Goal: Complete application form

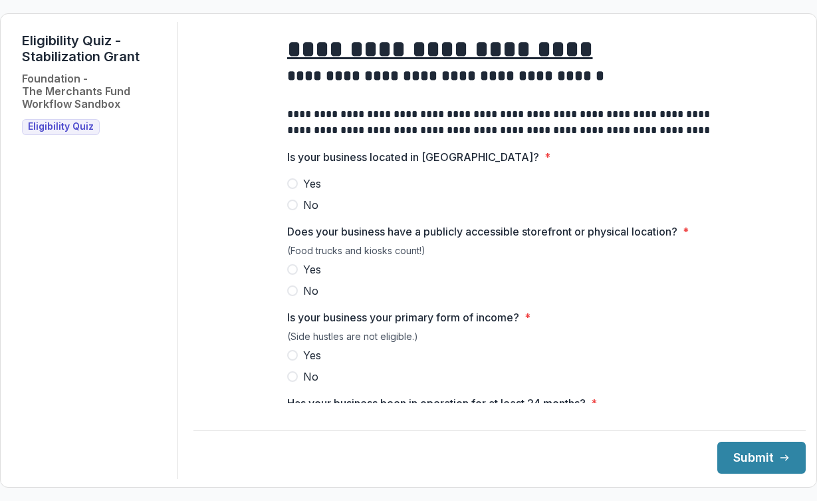
click at [384, 0] on html "**********" at bounding box center [408, 250] width 817 height 501
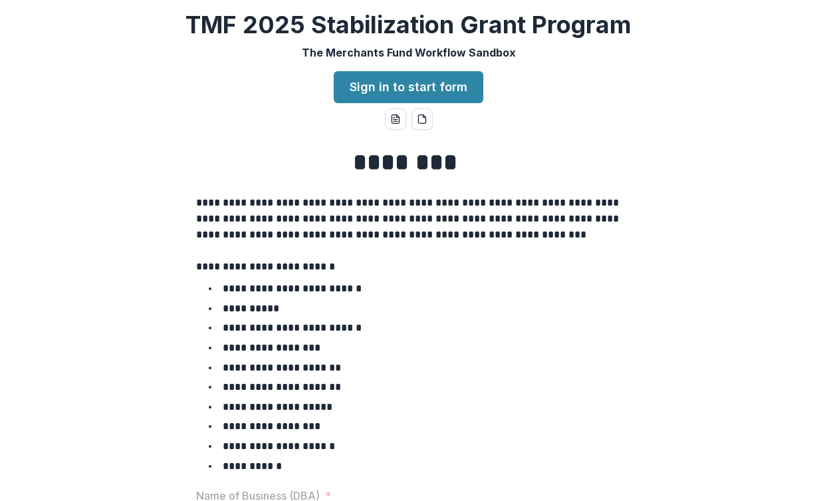
scroll to position [3, 0]
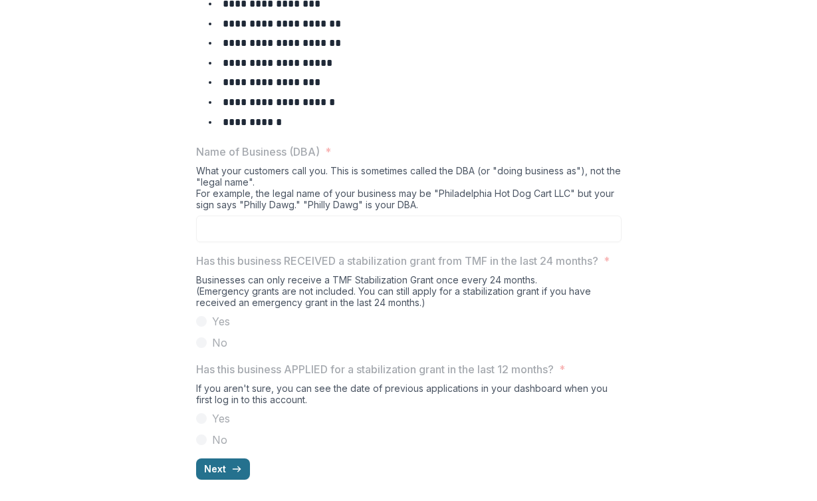
click at [231, 471] on icon "button" at bounding box center [236, 469] width 11 height 11
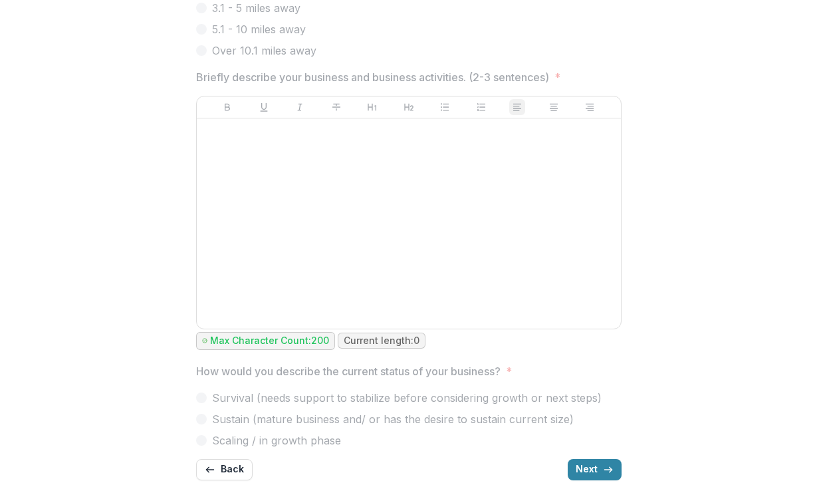
scroll to position [532, 0]
click at [593, 461] on button "Next" at bounding box center [595, 471] width 54 height 21
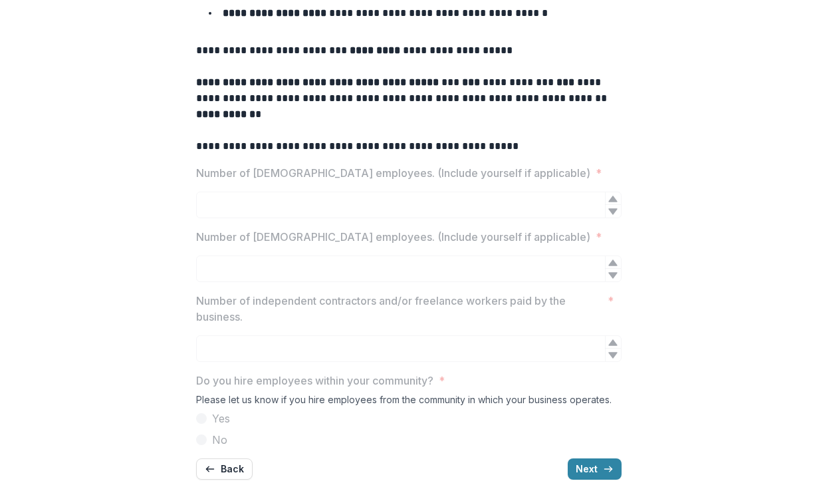
scroll to position [250, 0]
click at [590, 475] on button "Next" at bounding box center [595, 468] width 54 height 21
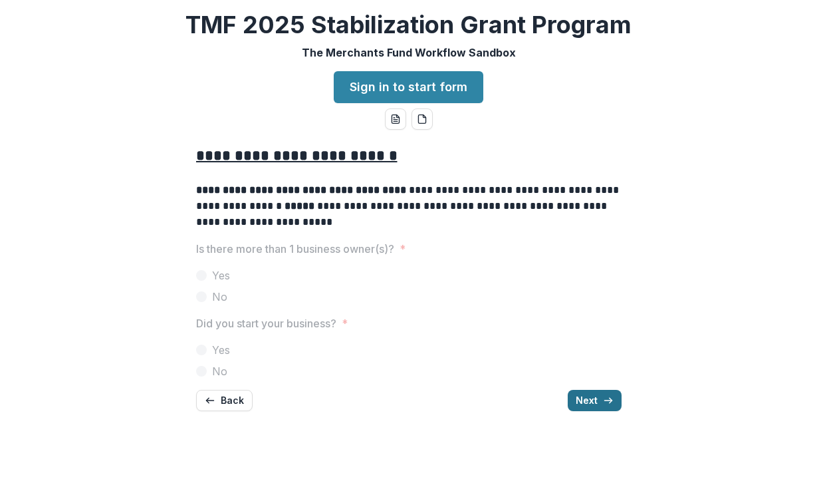
click at [589, 398] on button "Next" at bounding box center [595, 400] width 54 height 21
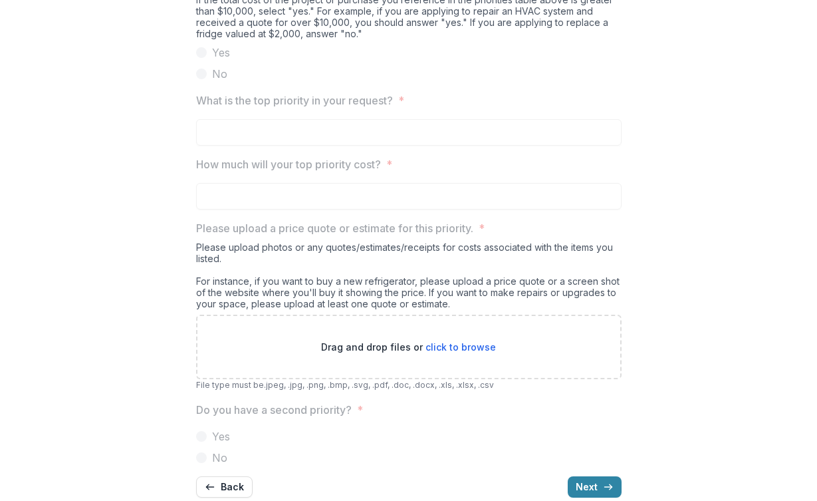
scroll to position [1147, 0]
click at [591, 478] on button "Next" at bounding box center [595, 488] width 54 height 21
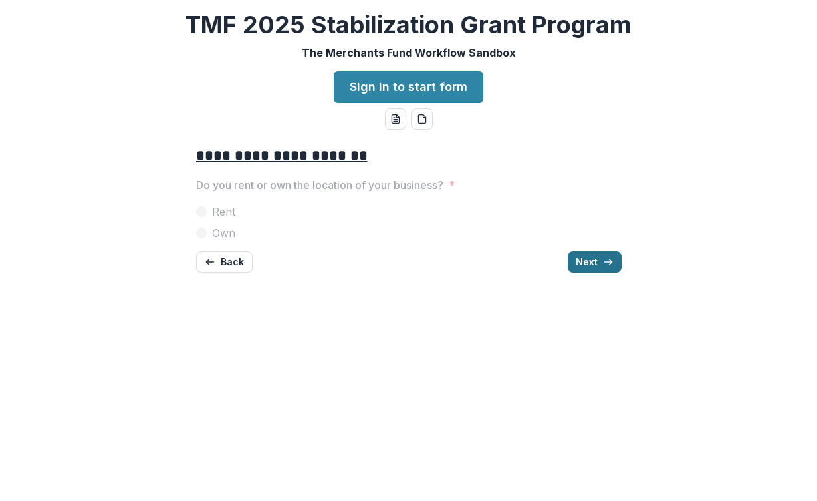
click at [591, 261] on button "Next" at bounding box center [595, 261] width 54 height 21
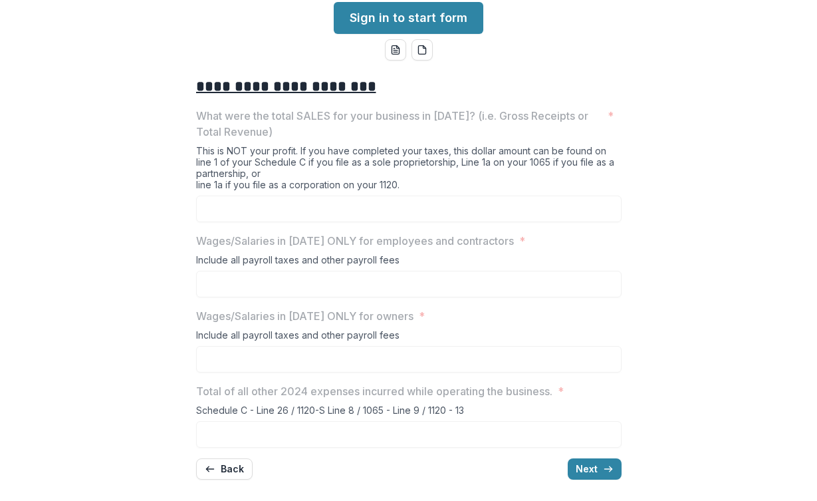
scroll to position [69, 0]
click at [588, 471] on button "Next" at bounding box center [595, 469] width 54 height 21
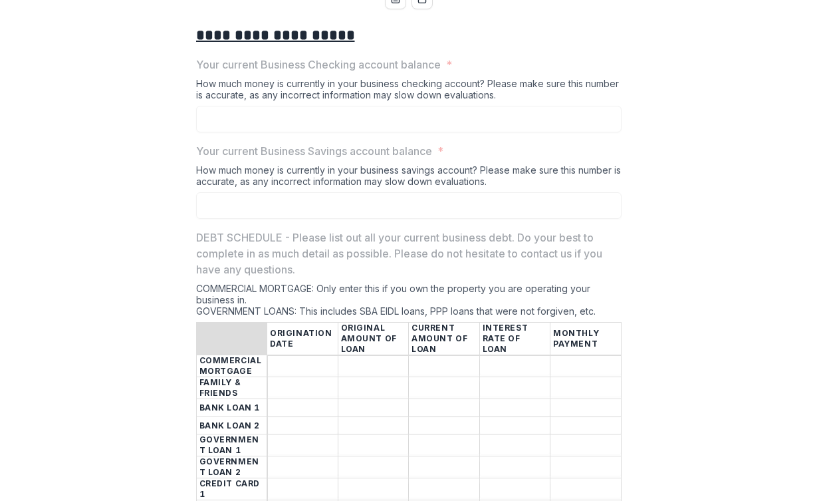
scroll to position [123, 0]
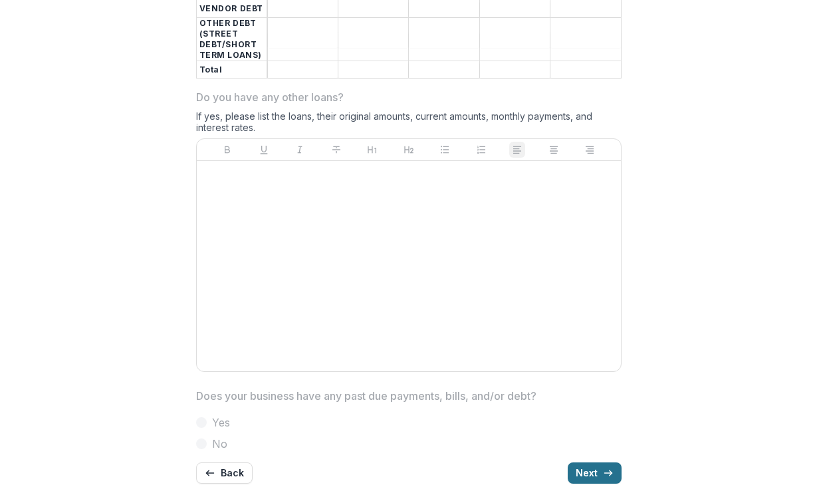
click at [581, 472] on button "Next" at bounding box center [595, 472] width 54 height 21
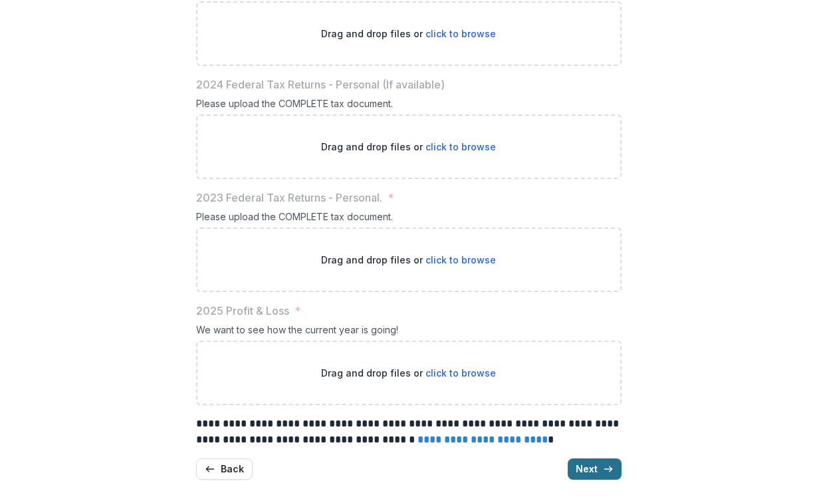
click at [589, 476] on button "Next" at bounding box center [595, 468] width 54 height 21
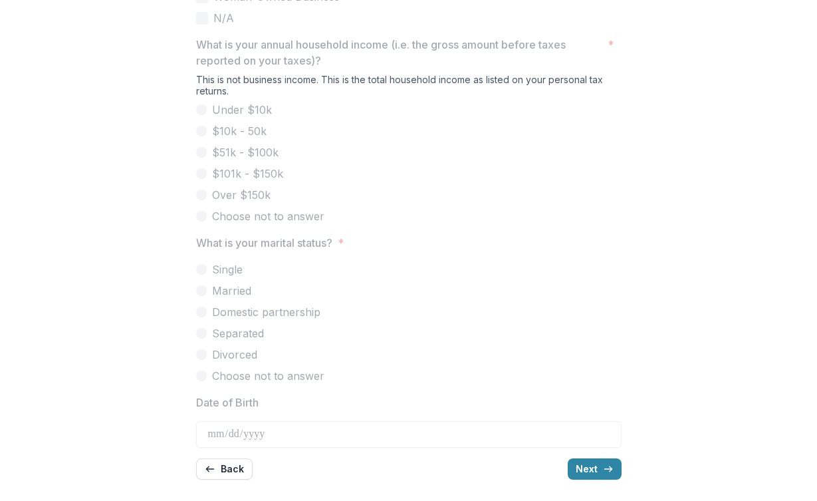
scroll to position [422, 0]
click at [585, 462] on button "Next" at bounding box center [595, 469] width 54 height 21
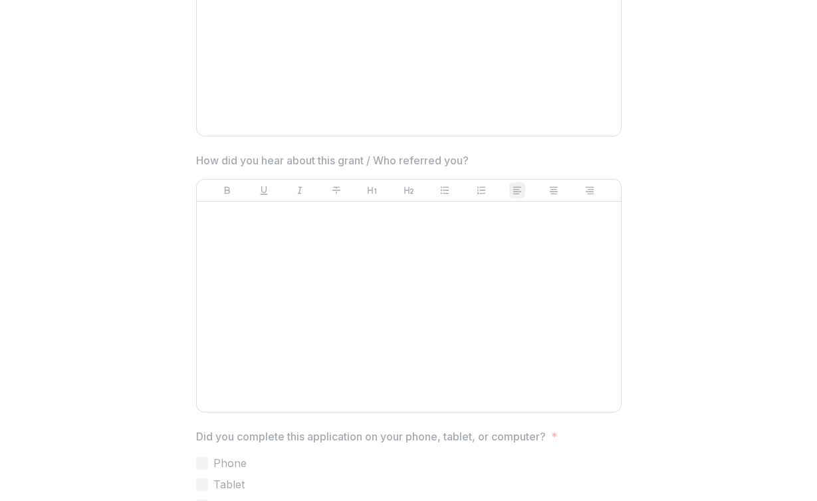
scroll to position [565, 0]
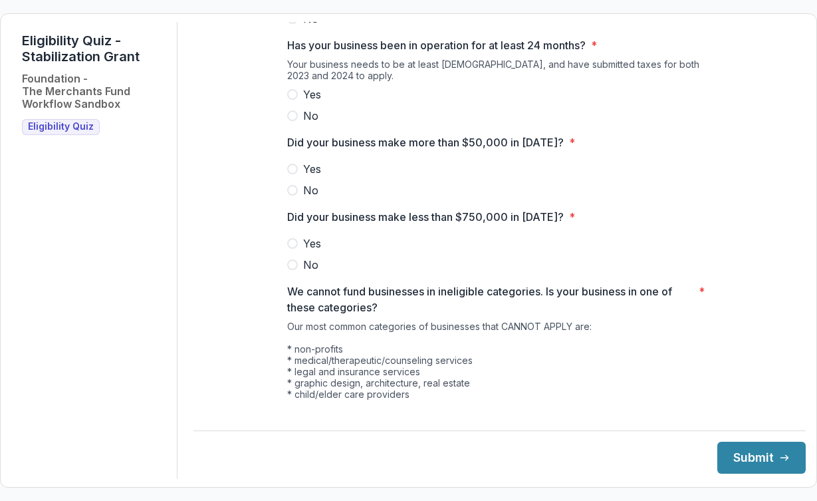
scroll to position [360, 0]
